Goal: Information Seeking & Learning: Learn about a topic

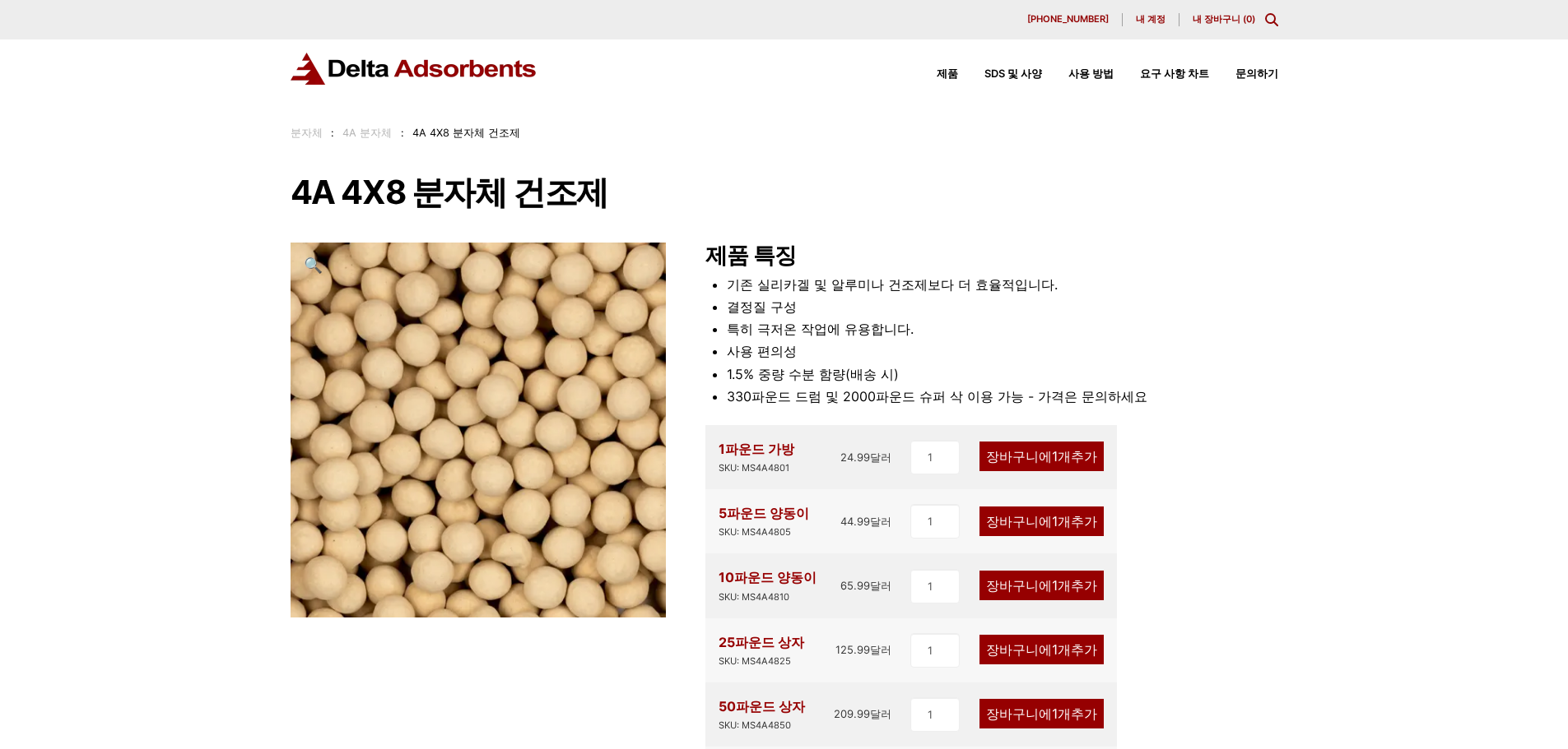
click at [134, 315] on div "저희 웹사이트에서 오래된 브라우저를 사용하고 계시는 것으로 감지되었습니다. 이로 인해 특정 기능에 접근하실 수 없습니다. 최상의 사용자 환경을…" at bounding box center [784, 708] width 1568 height 1417
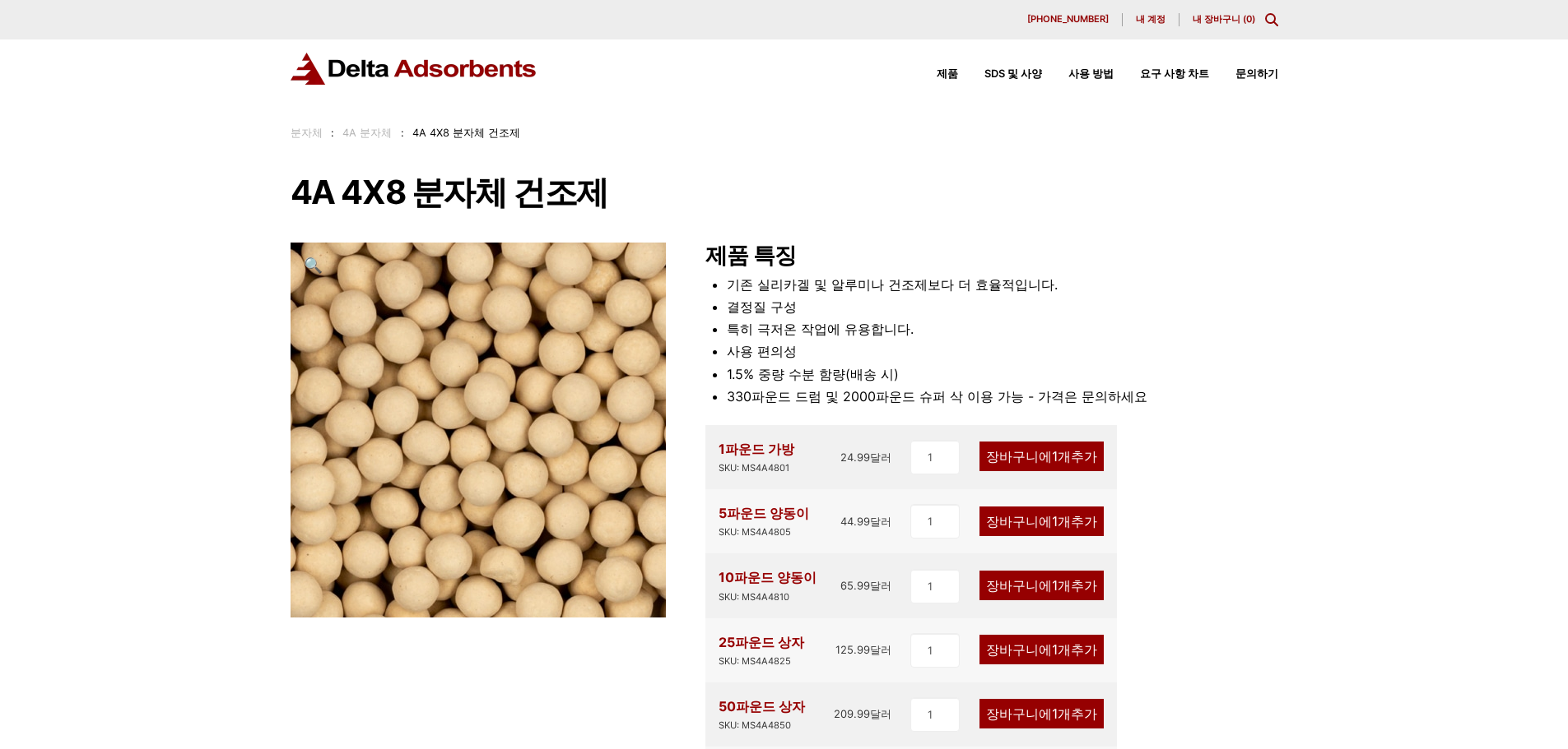
click at [600, 396] on img at bounding box center [465, 434] width 411 height 411
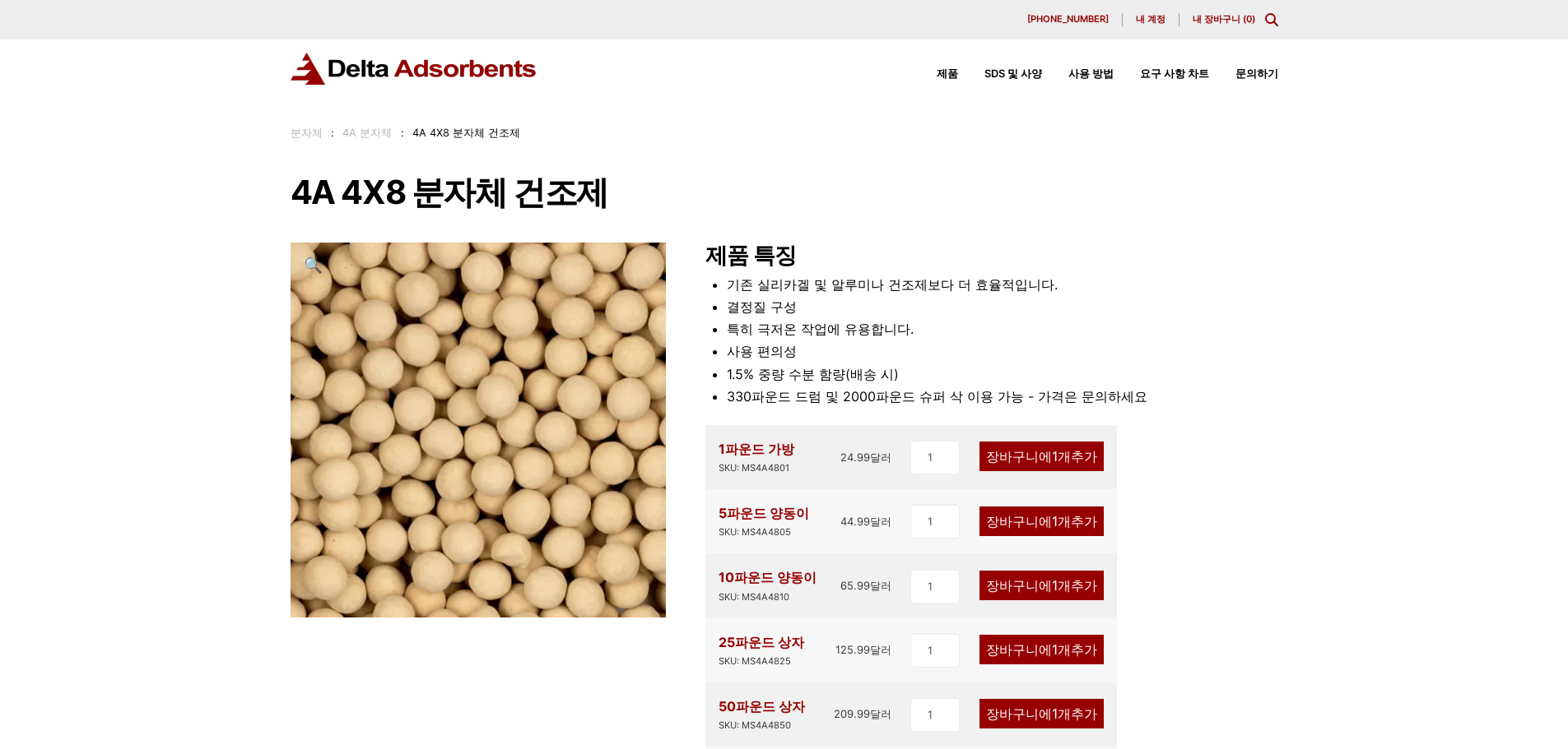
click at [178, 414] on div "저희 웹사이트에서 오래된 브라우저를 사용하고 계시는 것으로 감지되었습니다. 이로 인해 특정 기능에 접근하실 수 없습니다. 최상의 사용자 환경을…" at bounding box center [784, 708] width 1568 height 1417
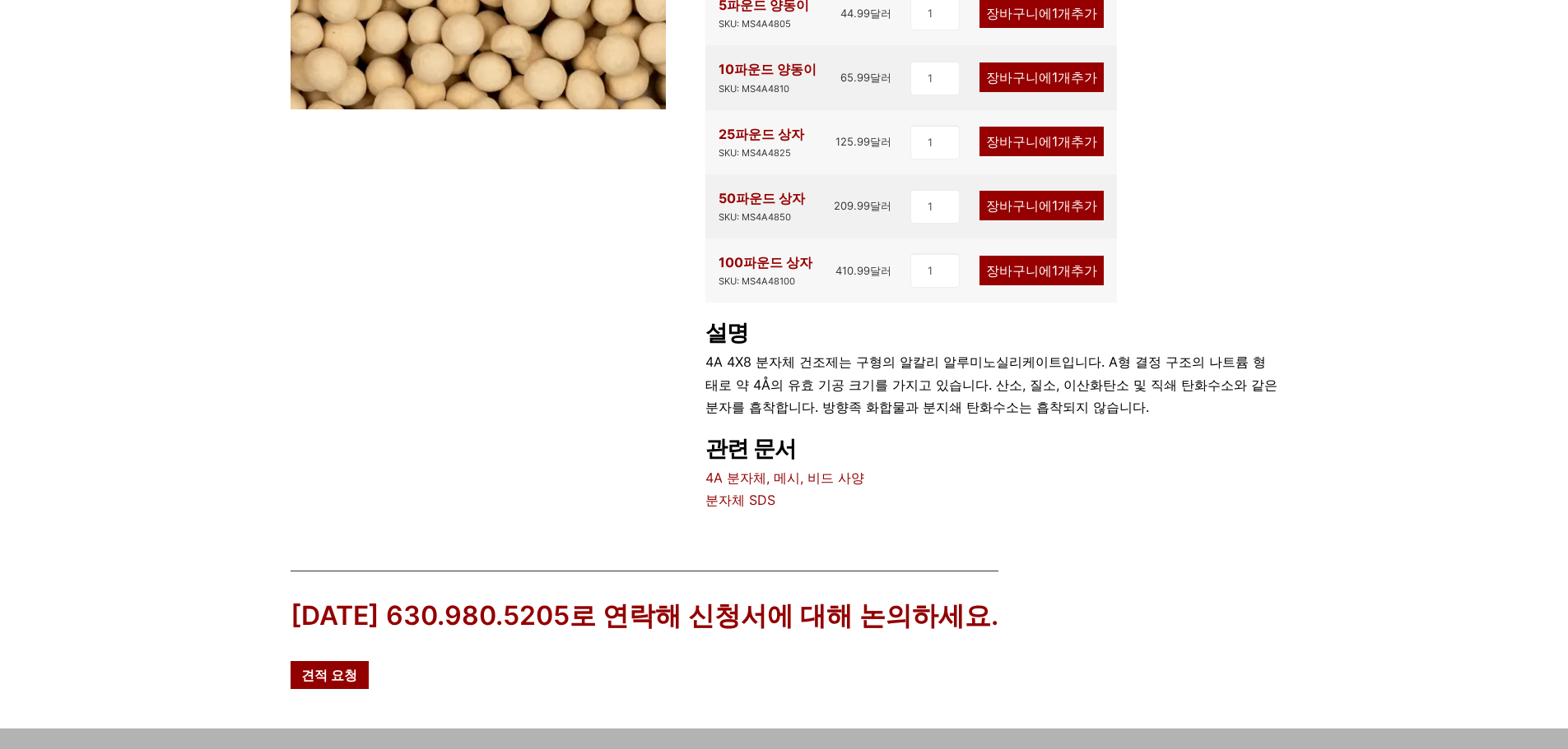
scroll to position [668, 0]
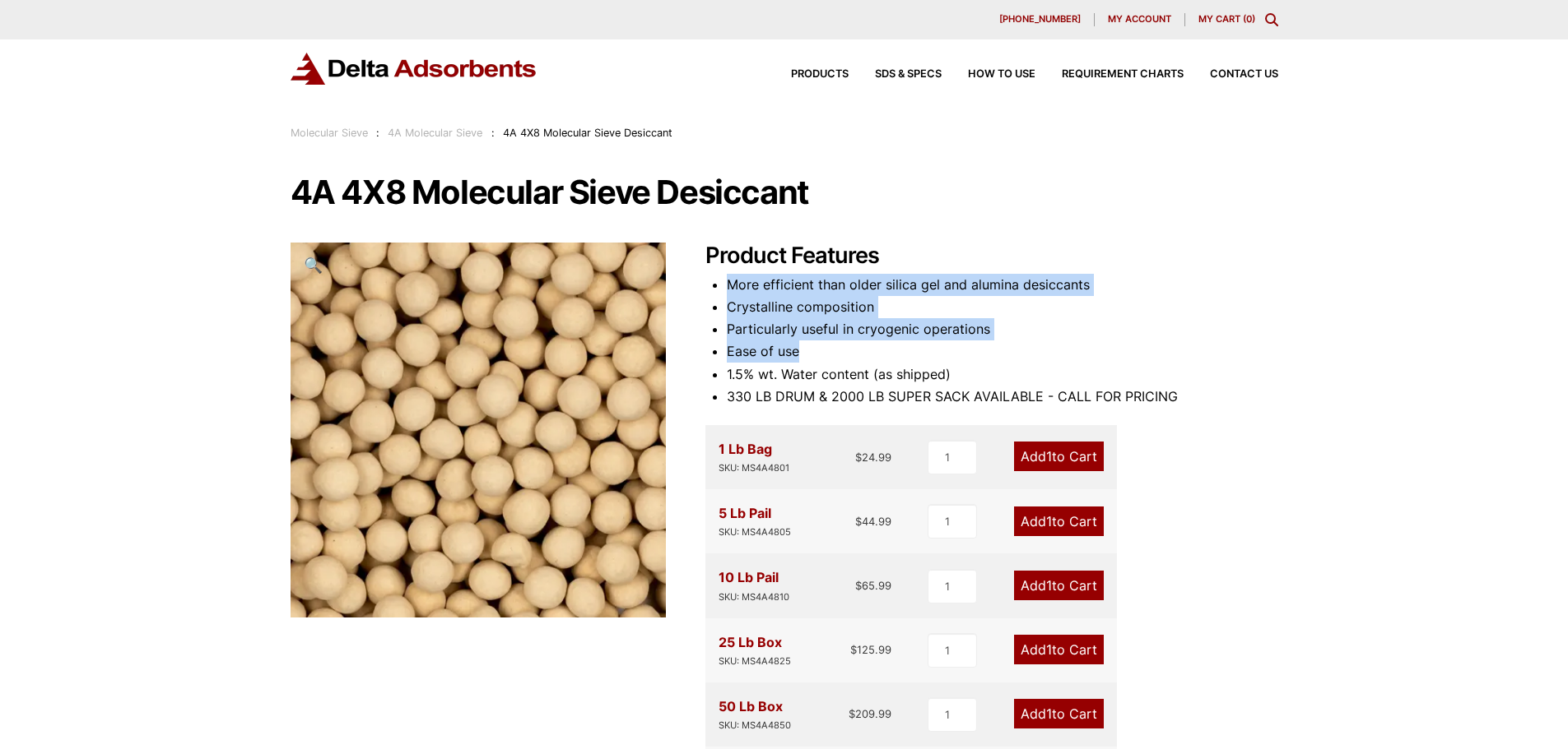
drag, startPoint x: 832, startPoint y: 323, endPoint x: 1113, endPoint y: 375, distance: 285.8
click at [1113, 375] on div "Product Features More efficient than older silica gel and alumina desiccants Cr…" at bounding box center [992, 654] width 573 height 822
click at [1113, 375] on li "1.5% wt. Water content (as shipped)" at bounding box center [1003, 374] width 551 height 22
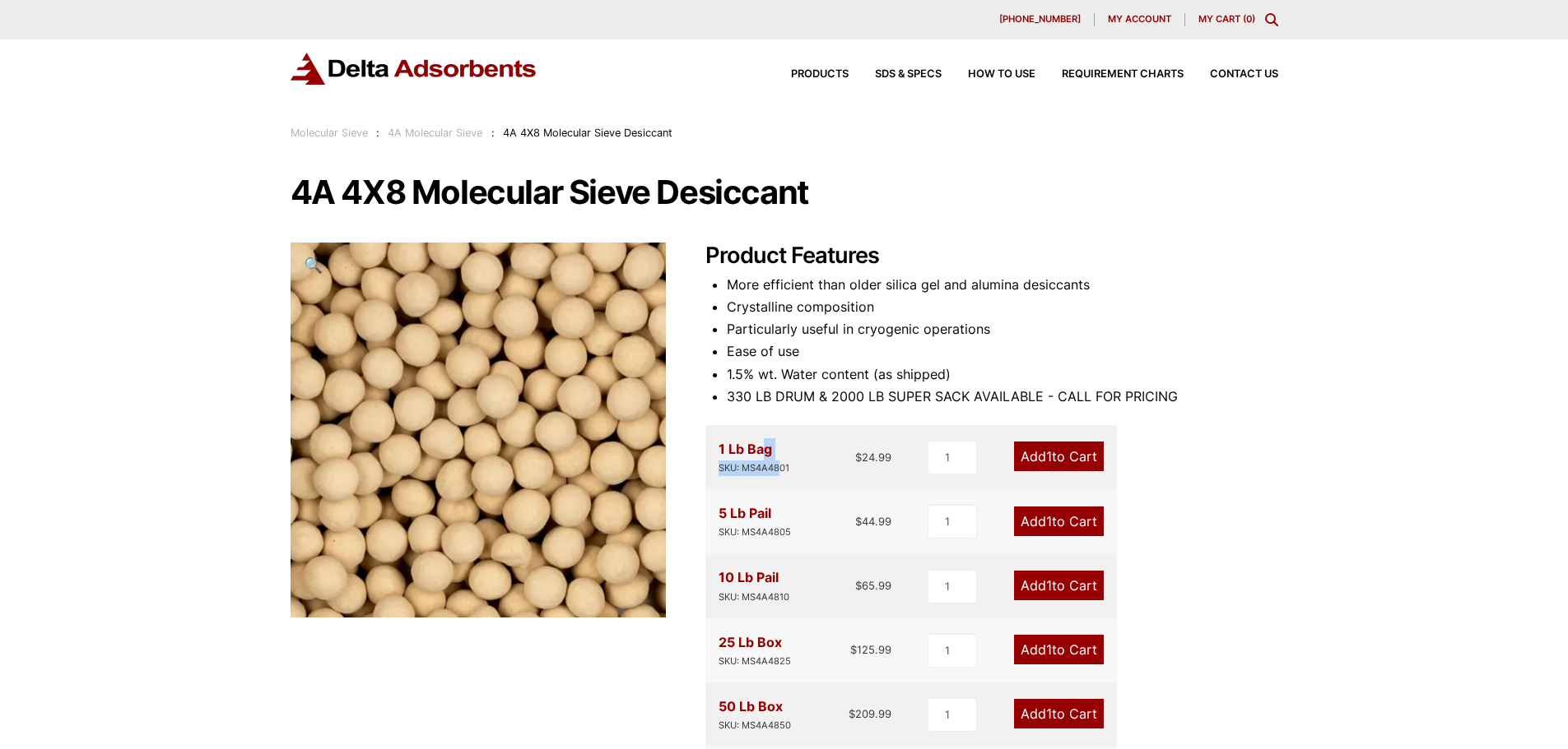
click at [778, 464] on div "1 Lb Bag SKU: MS4A4801" at bounding box center [754, 457] width 71 height 37
click at [778, 464] on div "SKU: MS4A4801" at bounding box center [754, 468] width 71 height 16
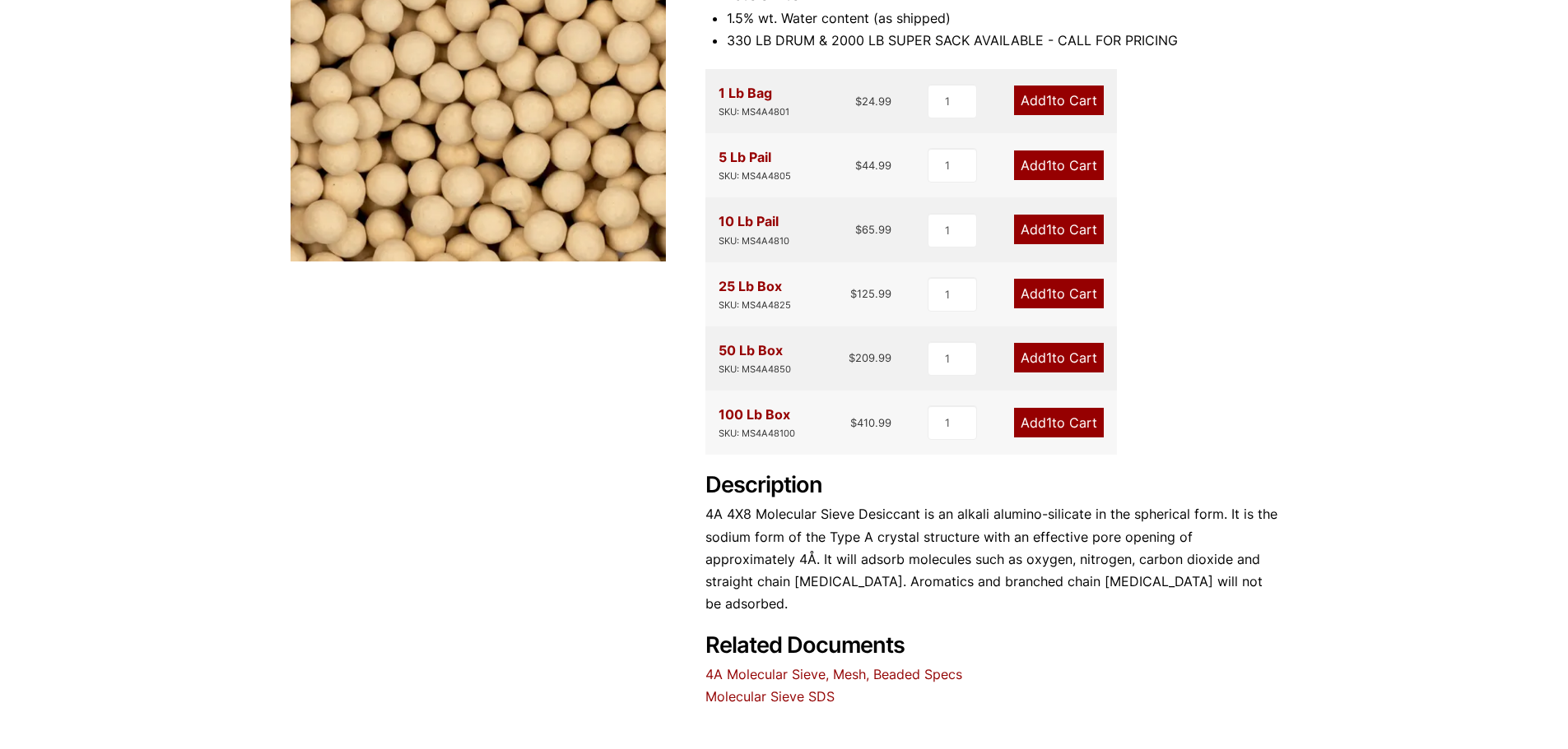
scroll to position [279, 0]
